Goal: Task Accomplishment & Management: Manage account settings

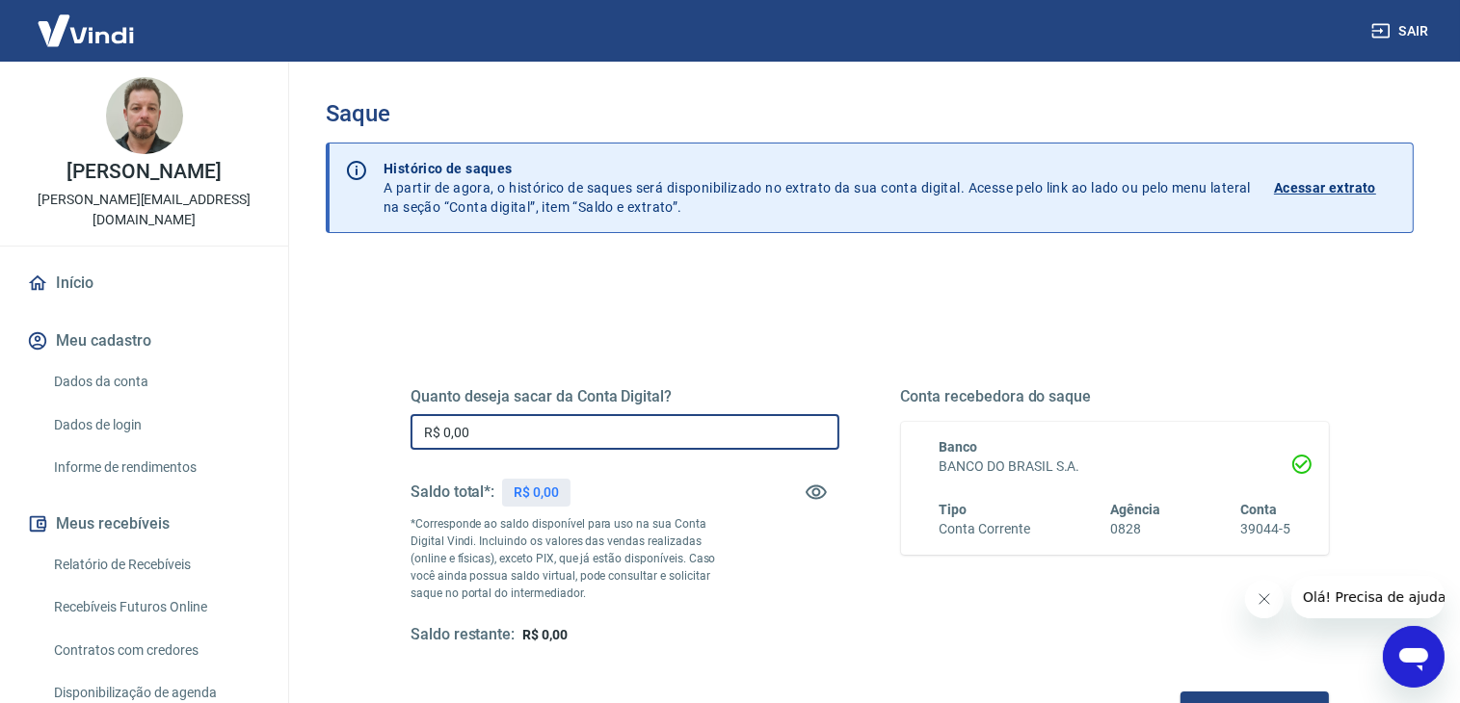
click at [528, 441] on input "R$ 0,00" at bounding box center [625, 432] width 429 height 36
